Goal: Task Accomplishment & Management: Use online tool/utility

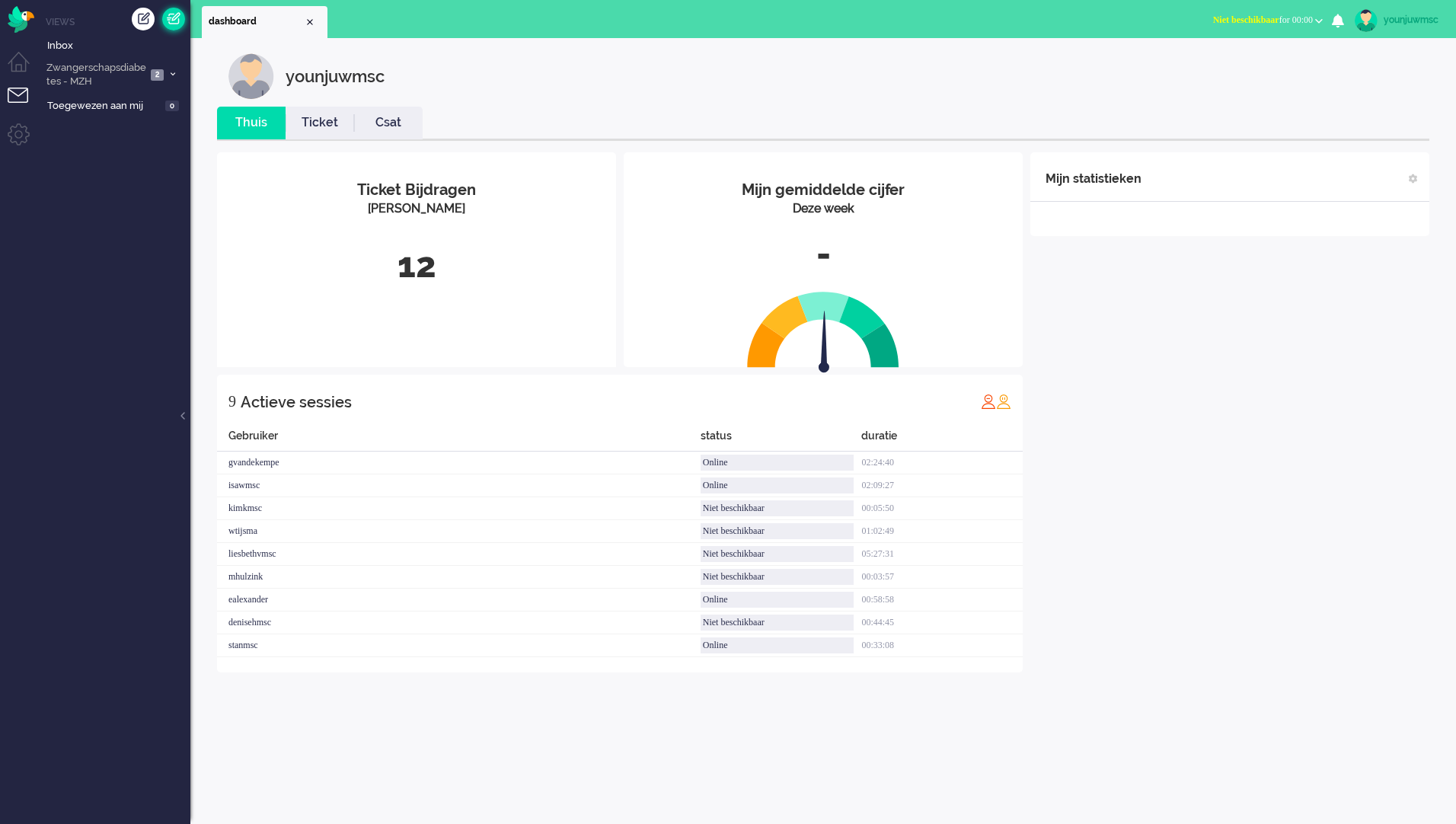
click at [179, 26] on link at bounding box center [174, 19] width 23 height 23
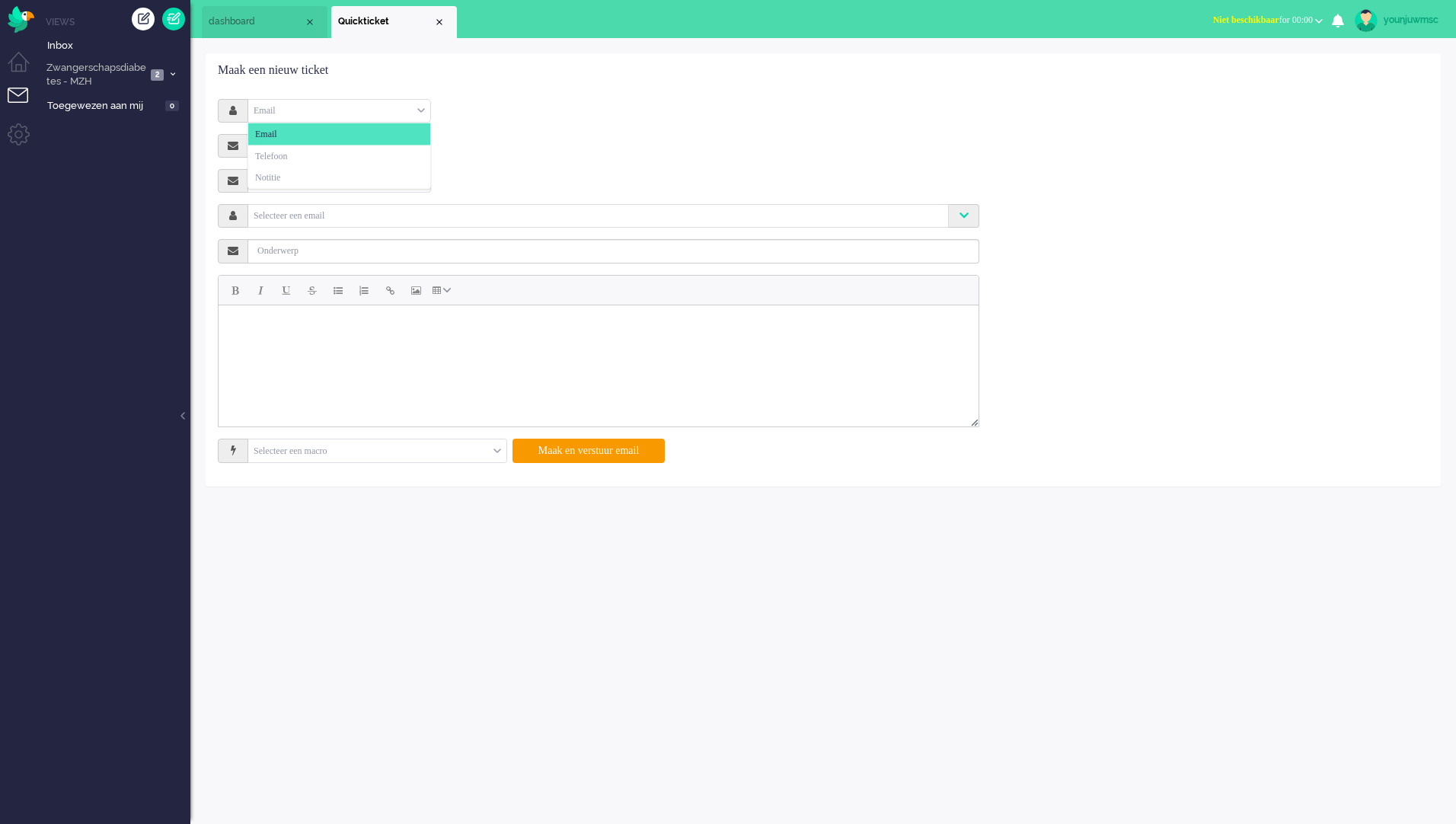
click at [327, 104] on div "Email" at bounding box center [339, 110] width 182 height 24
click at [329, 170] on li "Notitie" at bounding box center [339, 178] width 182 height 22
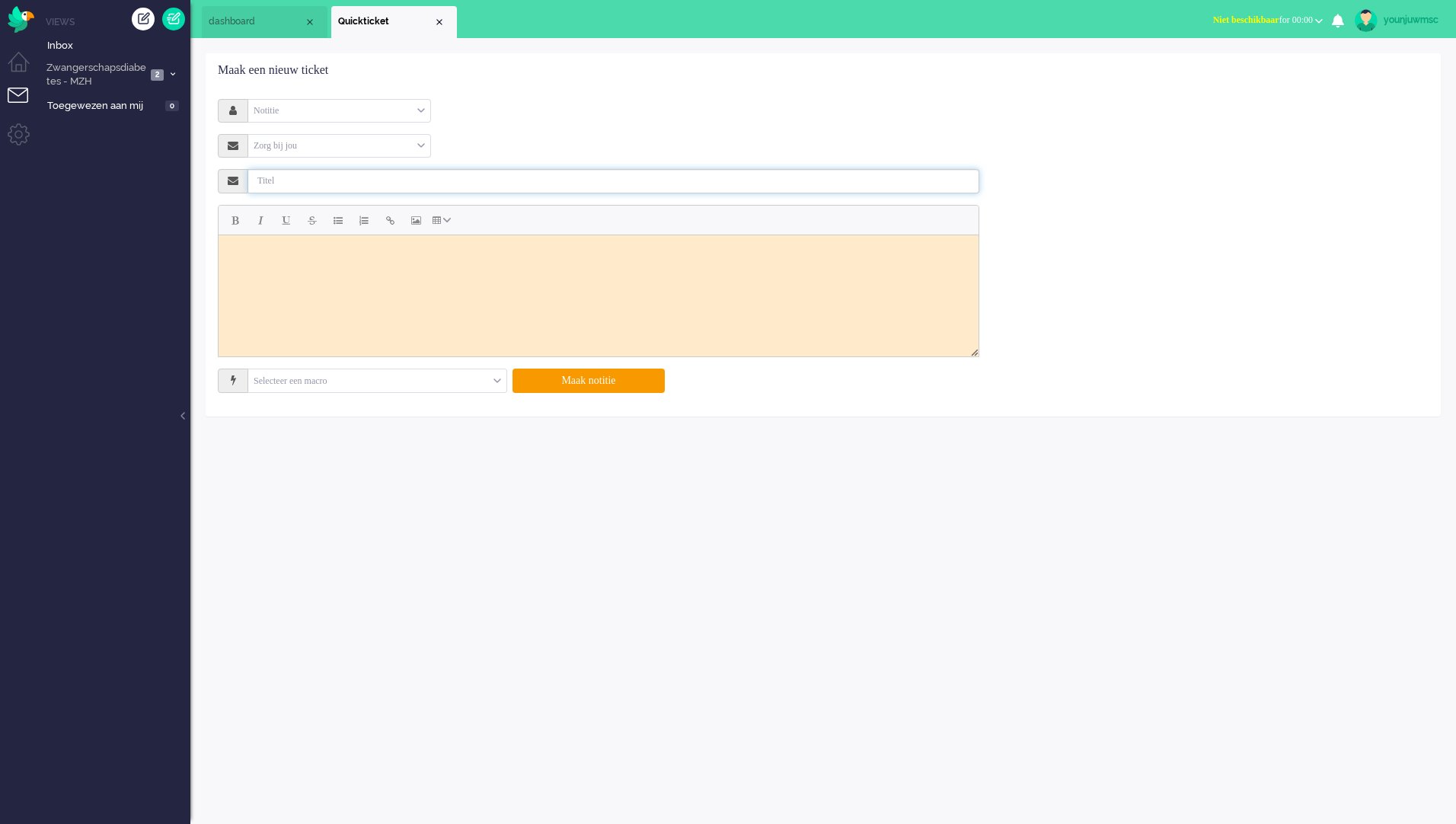
click at [415, 186] on input "text" at bounding box center [614, 181] width 731 height 25
type input "ttttt"
click at [461, 272] on html at bounding box center [599, 253] width 760 height 38
click at [612, 384] on button "Maak notitie" at bounding box center [588, 381] width 152 height 25
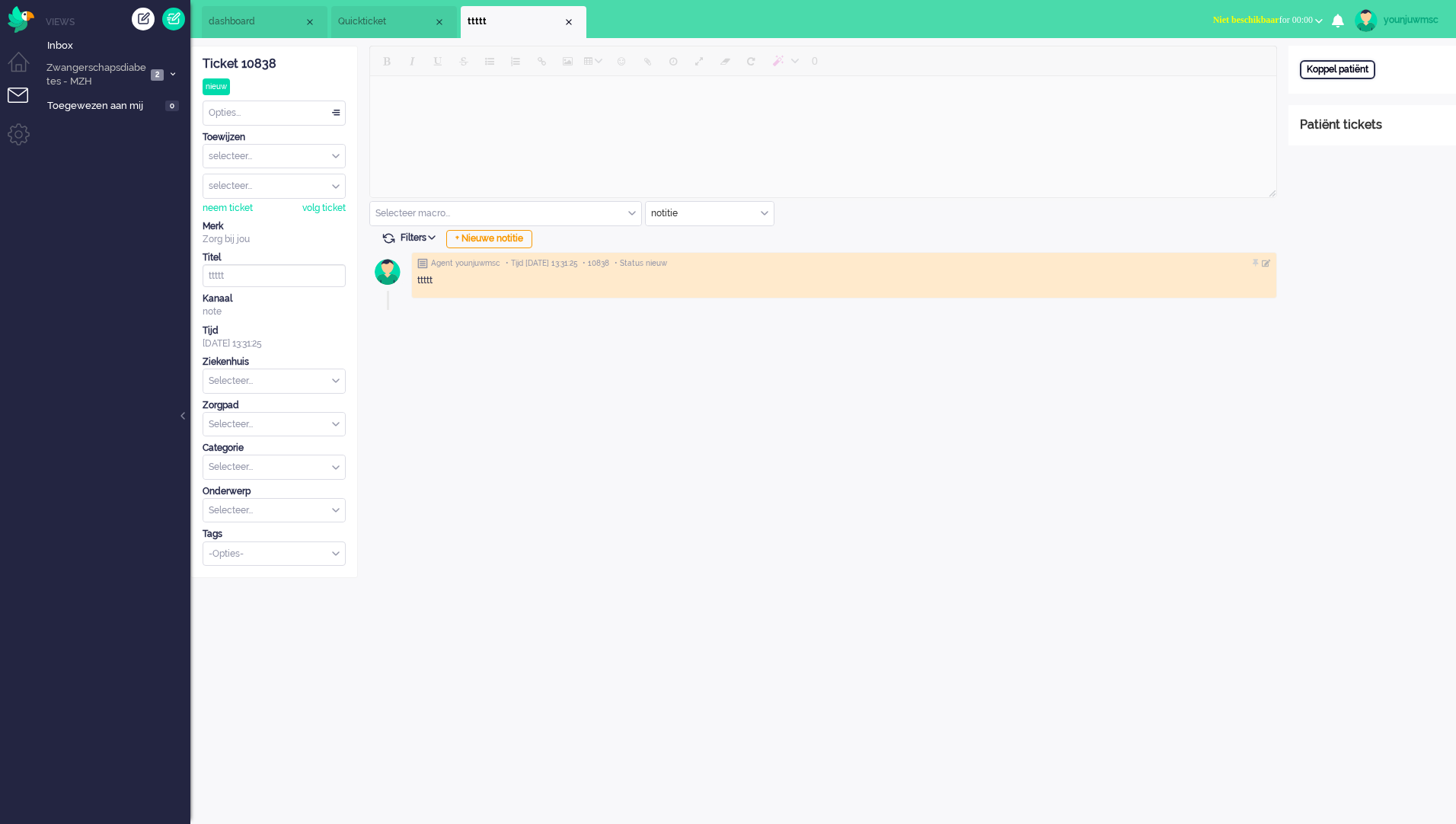
click at [1360, 67] on div "Koppel patiënt" at bounding box center [1338, 69] width 76 height 19
click at [1355, 86] on input "text" at bounding box center [1372, 90] width 145 height 23
click at [1336, 118] on div "Annuleren" at bounding box center [1331, 118] width 63 height 21
click at [1330, 70] on div "Koppel patiënt" at bounding box center [1338, 69] width 76 height 19
click at [1381, 93] on input "text" at bounding box center [1372, 90] width 145 height 23
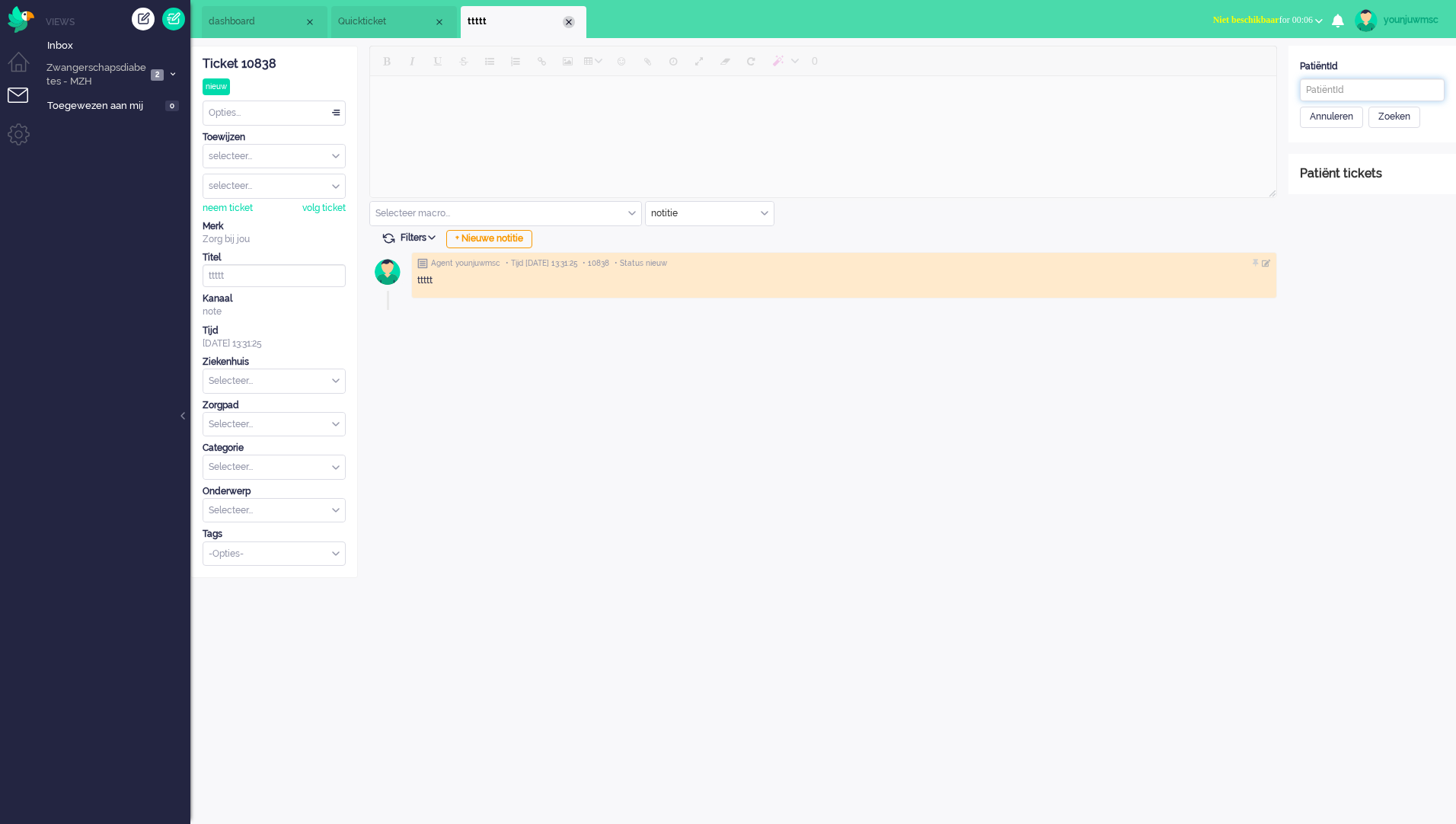
click at [570, 24] on div "Close tab" at bounding box center [568, 21] width 12 height 12
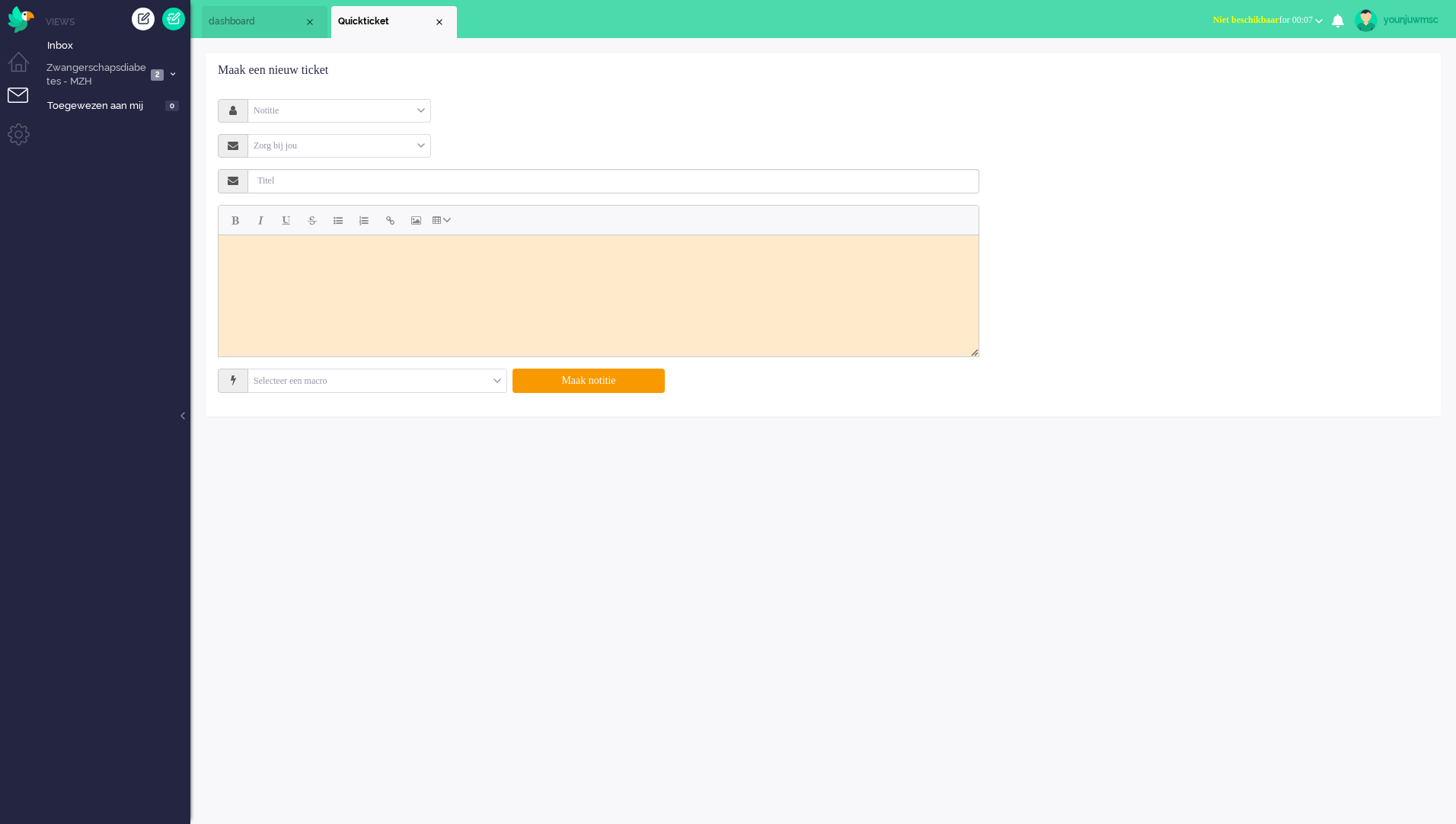
click at [329, 118] on div "Notitie" at bounding box center [339, 110] width 182 height 24
click at [347, 141] on li "Email" at bounding box center [339, 134] width 182 height 22
